Goal: Complete application form: Complete application form

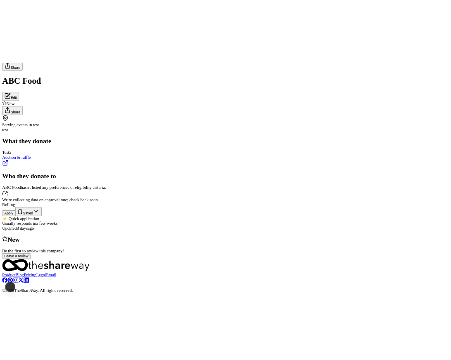
scroll to position [146, 0]
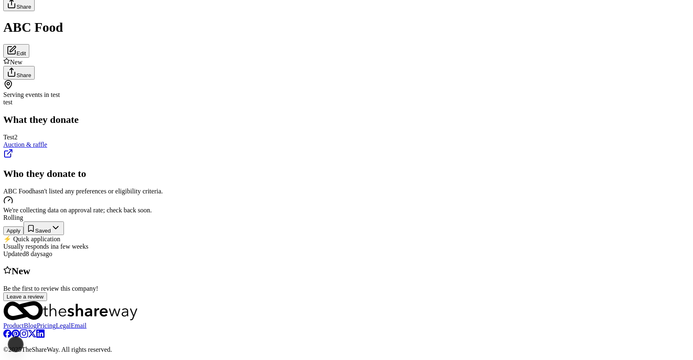
click at [24, 227] on button "Apply" at bounding box center [13, 231] width 20 height 9
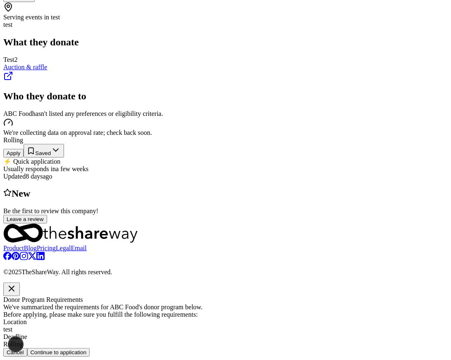
click at [90, 348] on button "Continue to application" at bounding box center [58, 352] width 63 height 9
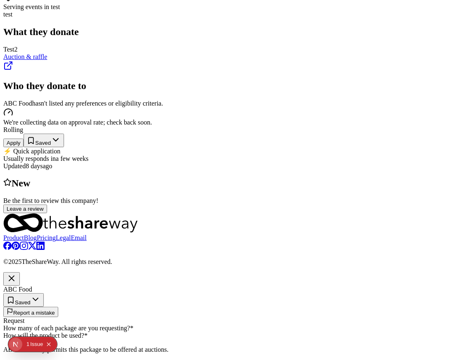
scroll to position [0, 0]
click at [133, 325] on label "How many of each package are you requesting? *" at bounding box center [68, 328] width 130 height 7
drag, startPoint x: 141, startPoint y: 97, endPoint x: 89, endPoint y: 97, distance: 52.0
click at [89, 325] on label "How many of each package are you requesting? *" at bounding box center [68, 328] width 130 height 7
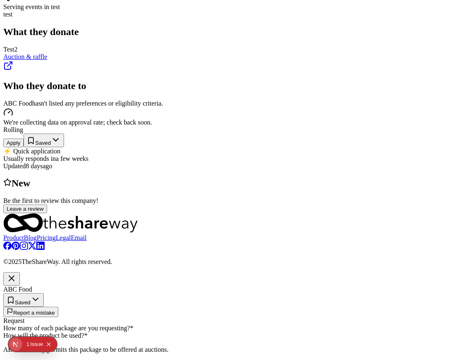
click at [17, 274] on icon "button" at bounding box center [12, 279] width 10 height 10
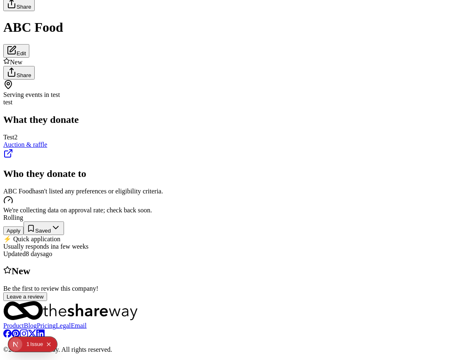
click at [24, 227] on button "Apply" at bounding box center [13, 231] width 20 height 9
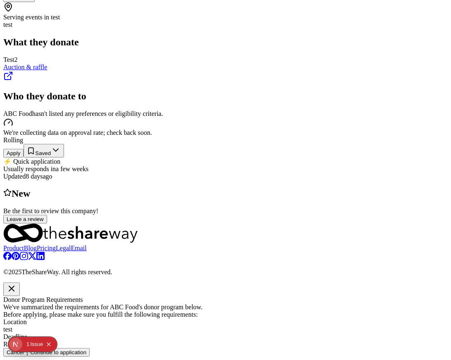
click at [132, 304] on div "We've summarized the requirements for ABC Food 's donor program below. Before a…" at bounding box center [225, 326] width 444 height 45
click at [106, 283] on div "Donor Program Requirements We've summarized the requirements for ABC Food 's do…" at bounding box center [225, 320] width 444 height 74
click at [82, 283] on div "Donor Program Requirements We've summarized the requirements for ABC Food 's do…" at bounding box center [225, 320] width 444 height 74
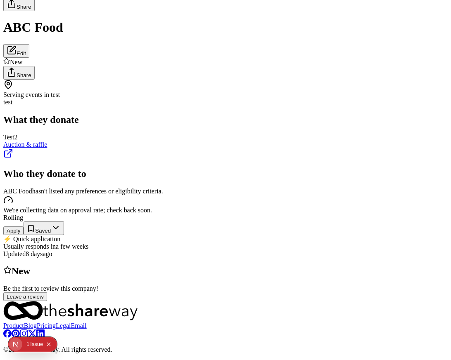
scroll to position [439, 0]
click at [30, 266] on span "New" at bounding box center [21, 271] width 19 height 11
click at [133, 266] on div "New" at bounding box center [225, 271] width 444 height 11
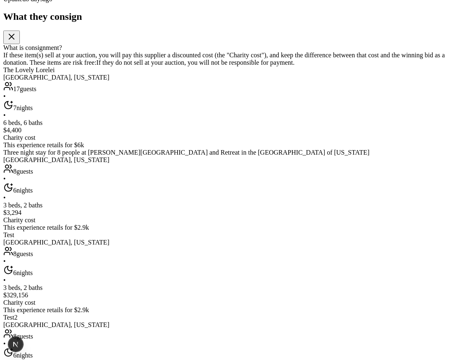
scroll to position [194, 0]
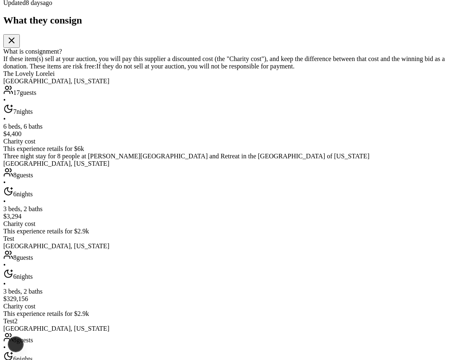
type input "5"
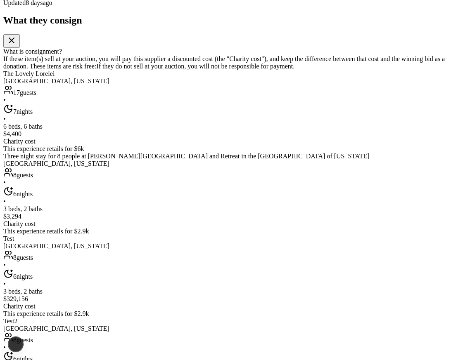
type input "5"
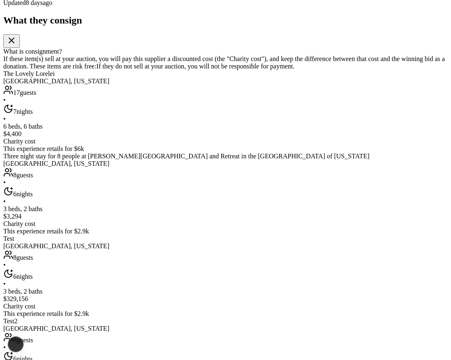
click at [281, 202] on div "ABC Food Edit New Share Serving events in test test Rolling Apply Saved ⚡️ Quic…" at bounding box center [225, 163] width 444 height 559
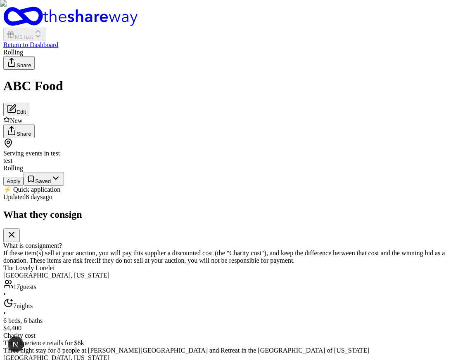
scroll to position [194, 0]
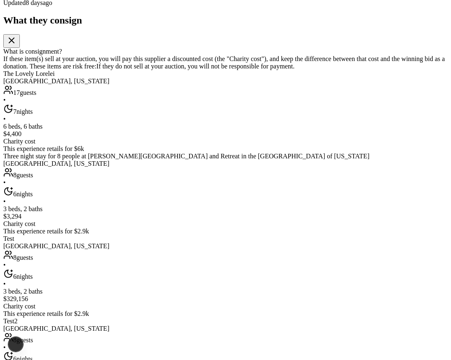
type input "5"
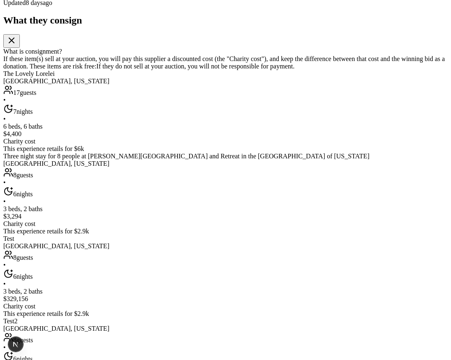
type input "6"
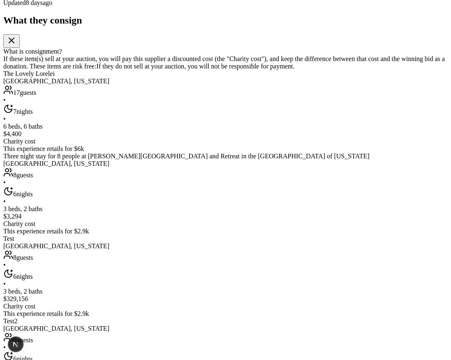
scroll to position [0, 0]
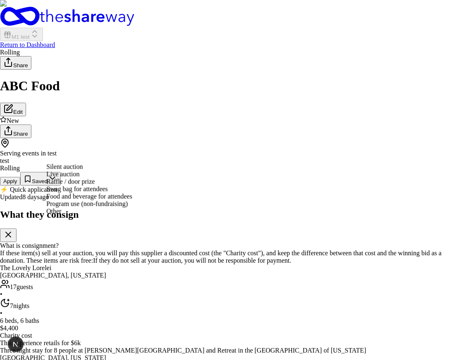
click at [132, 203] on div "Silent auction Live auction Raffle / door prize Swag bag for attendees Food and…" at bounding box center [89, 189] width 86 height 52
select select "liveAuction"
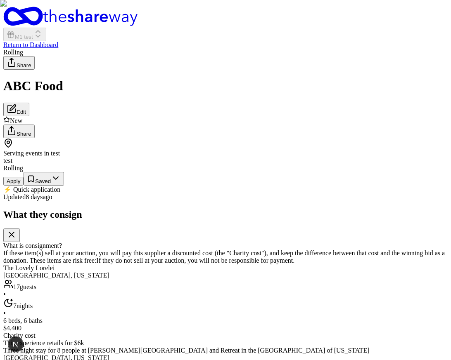
type input "ji"
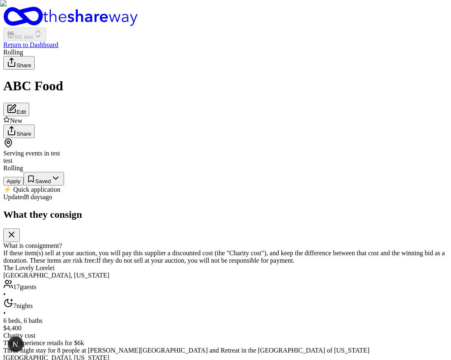
type input "0"
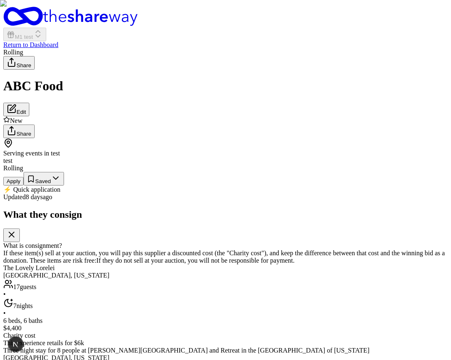
type input "1"
type input "0"
type input "1"
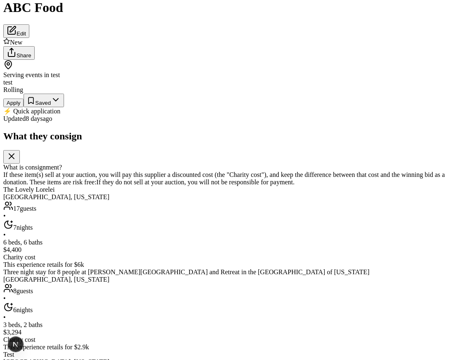
scroll to position [84, 0]
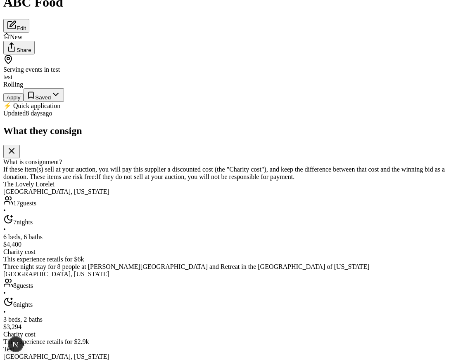
click at [24, 102] on button "Apply" at bounding box center [13, 97] width 20 height 9
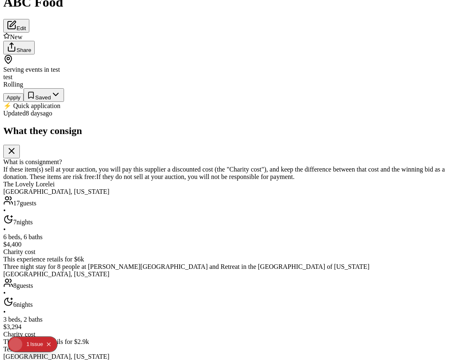
type input "5"
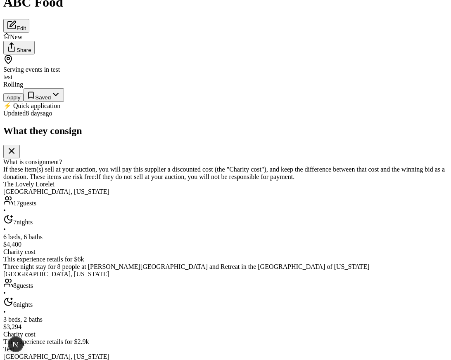
type input "6"
type input "2"
type input "0"
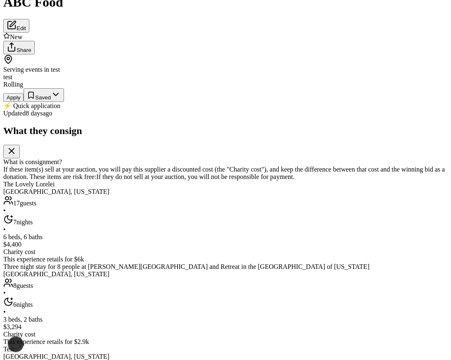
type input "1"
type input "3"
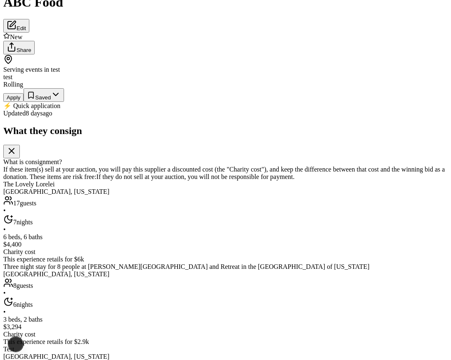
type input "4"
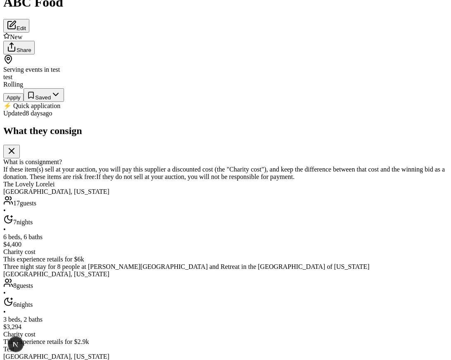
type input "4"
type input "5"
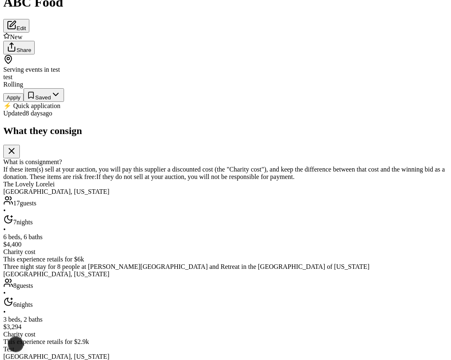
type input "130"
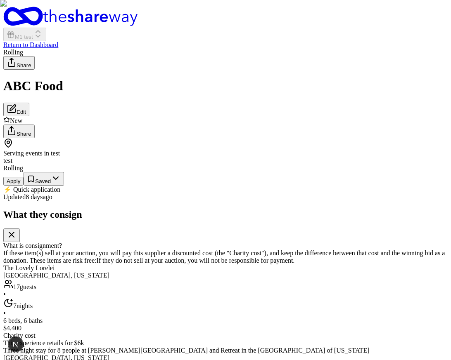
scroll to position [84, 0]
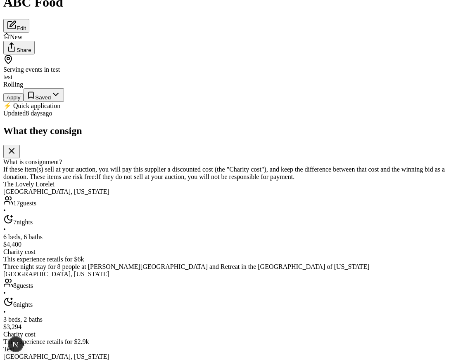
click at [24, 102] on button "Apply" at bounding box center [13, 97] width 20 height 9
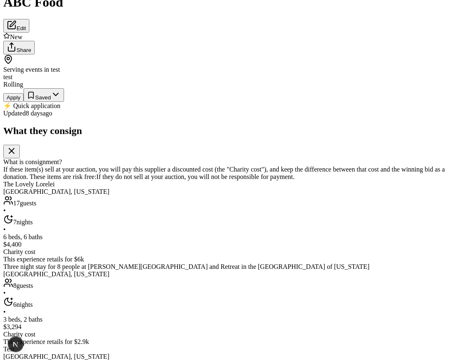
type input "0"
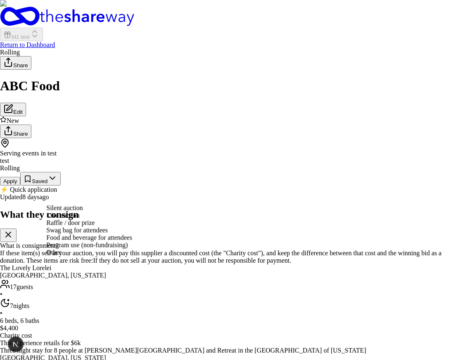
select select "liveAuction"
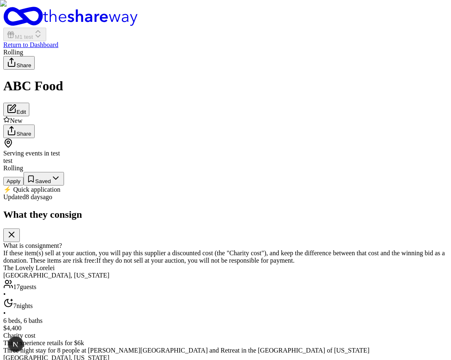
scroll to position [267, 0]
type input "f"
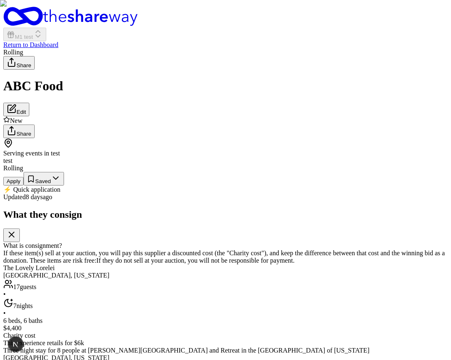
type input "5"
type input "6"
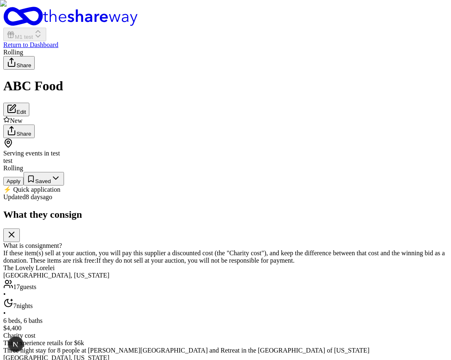
type input "5"
click at [24, 186] on button "Apply" at bounding box center [13, 181] width 20 height 9
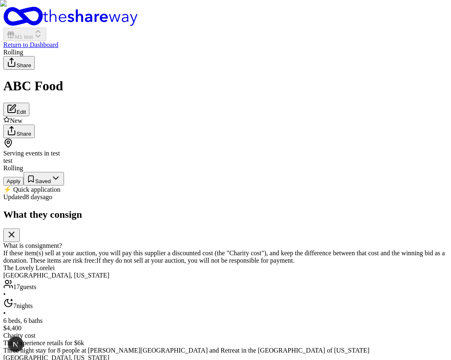
type input "0"
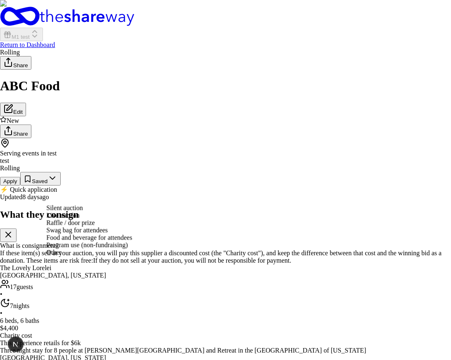
select select "liveAuction"
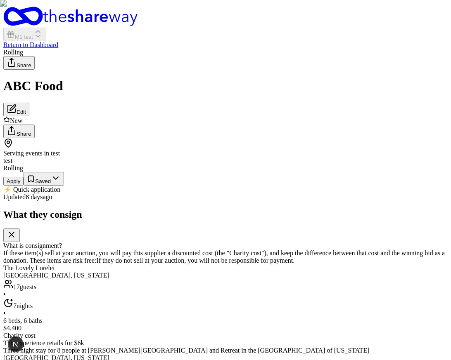
scroll to position [207, 0]
type input "i"
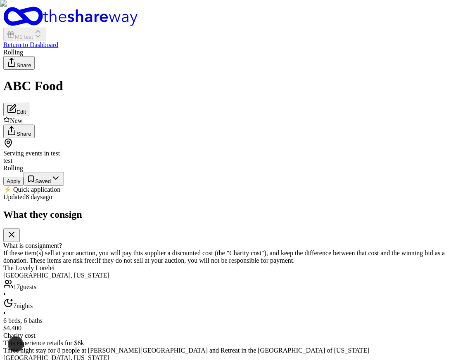
type input "4"
type input "3"
type input "2"
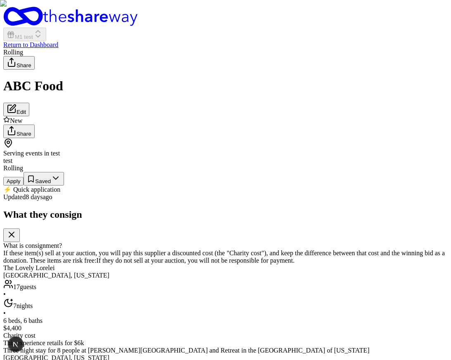
click at [24, 186] on button "Apply" at bounding box center [13, 181] width 20 height 9
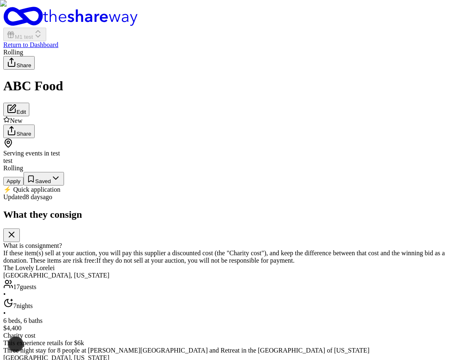
type input "0"
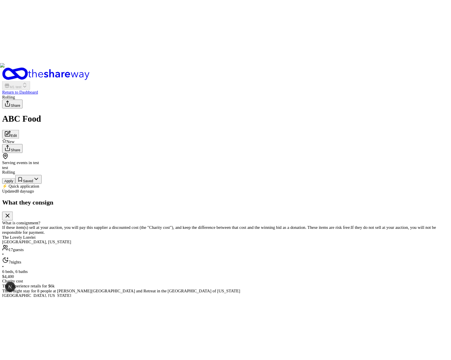
scroll to position [114, 0]
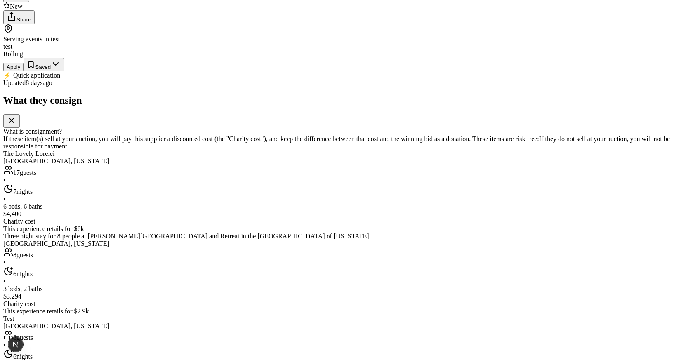
click at [24, 71] on button "Apply" at bounding box center [13, 67] width 20 height 9
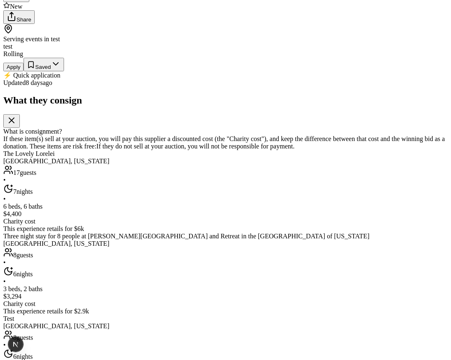
type input "0"
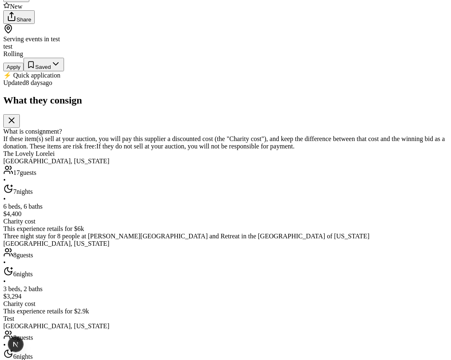
type input "0"
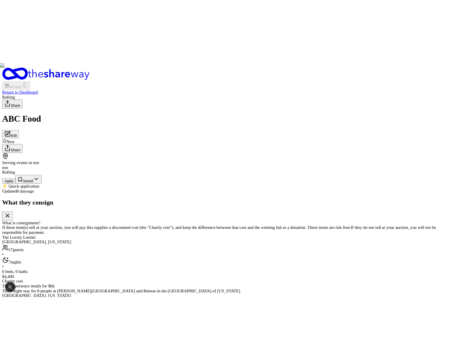
scroll to position [114, 0]
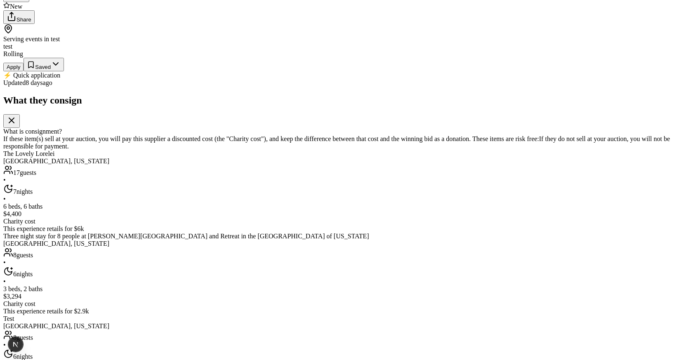
click at [24, 71] on button "Apply" at bounding box center [13, 67] width 20 height 9
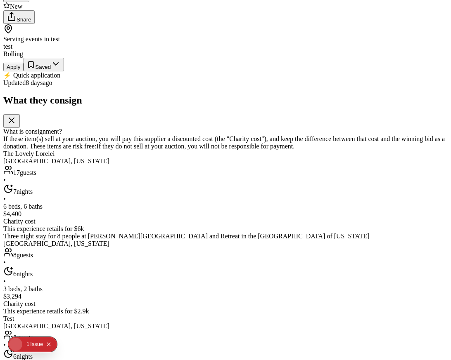
type input "0"
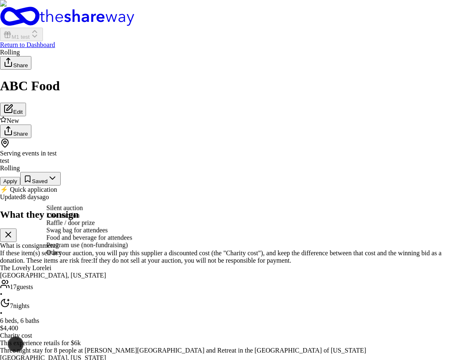
select select "liveAuction"
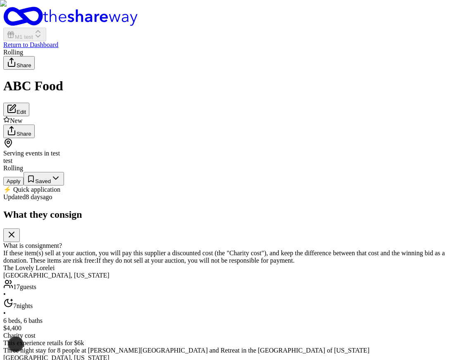
scroll to position [207, 0]
type input "j"
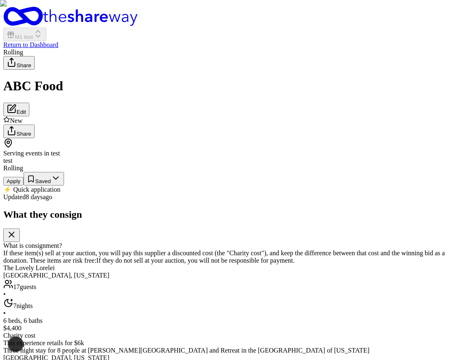
type input "0"
type input "6"
type input "3"
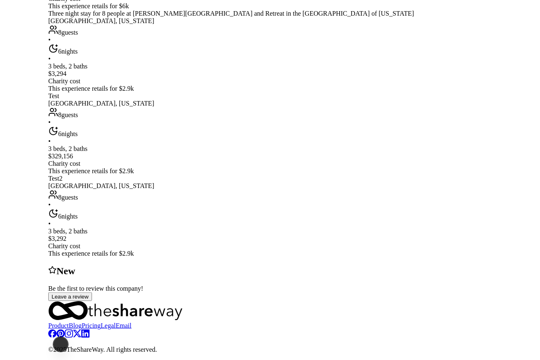
scroll to position [426, 0]
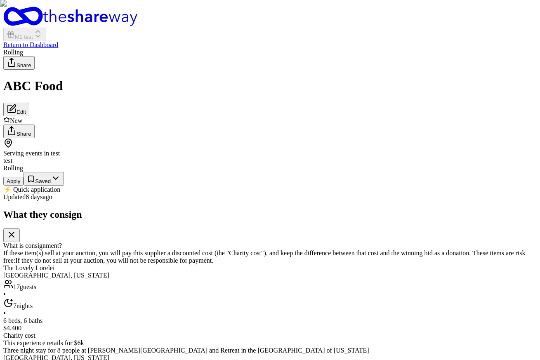
scroll to position [426, 0]
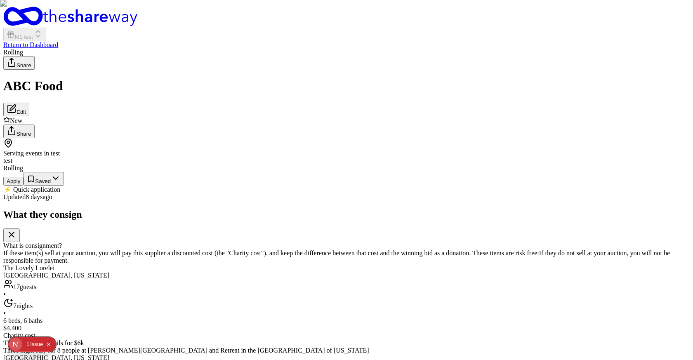
scroll to position [426, 0]
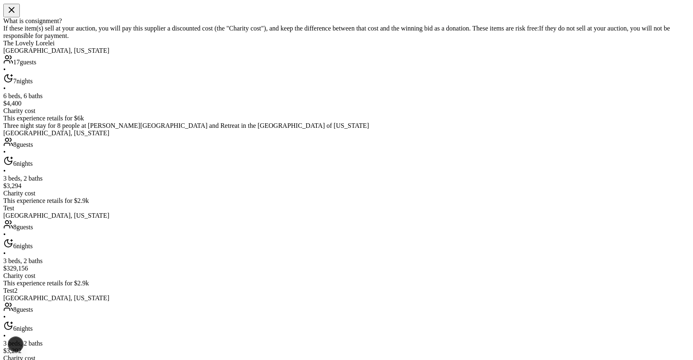
scroll to position [67, 0]
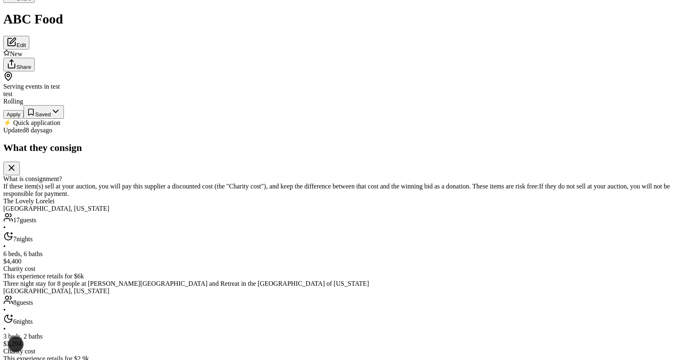
click at [24, 119] on button "Apply" at bounding box center [13, 114] width 20 height 9
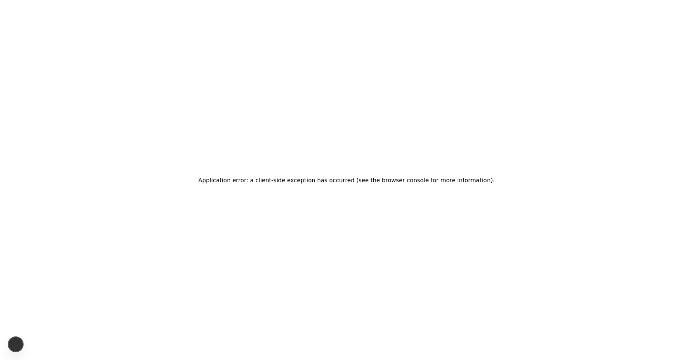
scroll to position [0, 0]
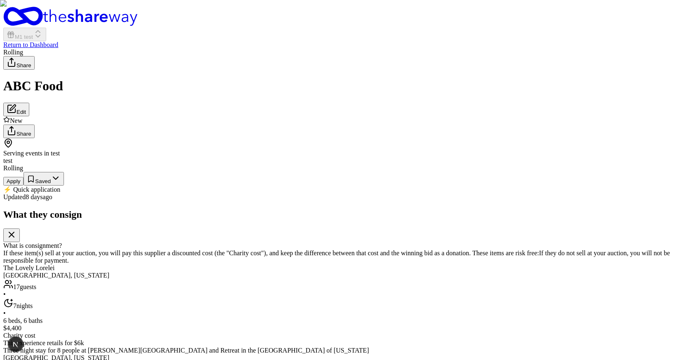
click at [24, 186] on button "Apply" at bounding box center [13, 181] width 20 height 9
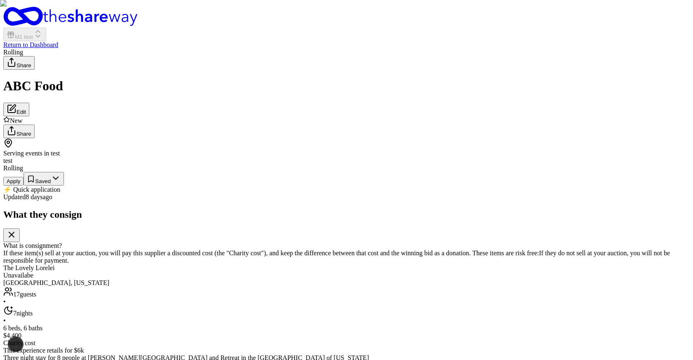
click at [24, 186] on button "Apply" at bounding box center [13, 181] width 20 height 9
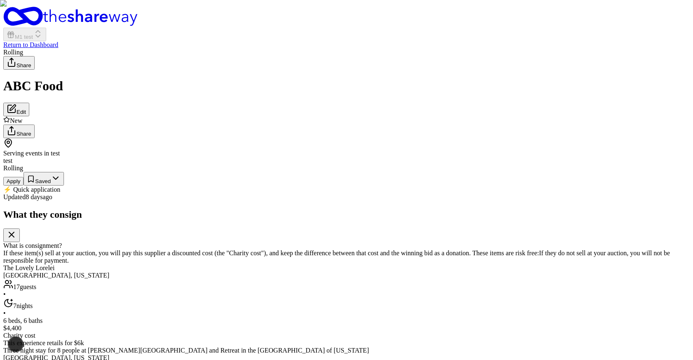
click at [24, 186] on button "Apply" at bounding box center [13, 181] width 20 height 9
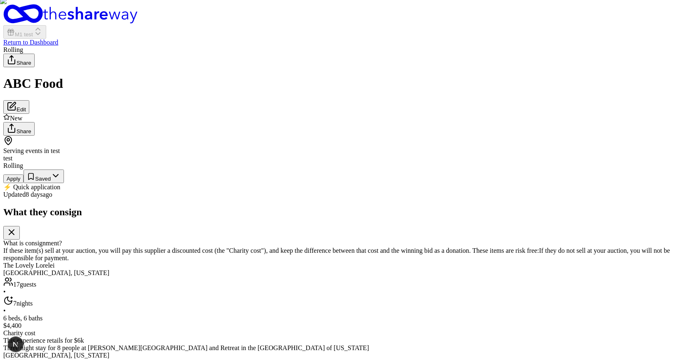
scroll to position [0, 0]
